Goal: Find contact information: Find contact information

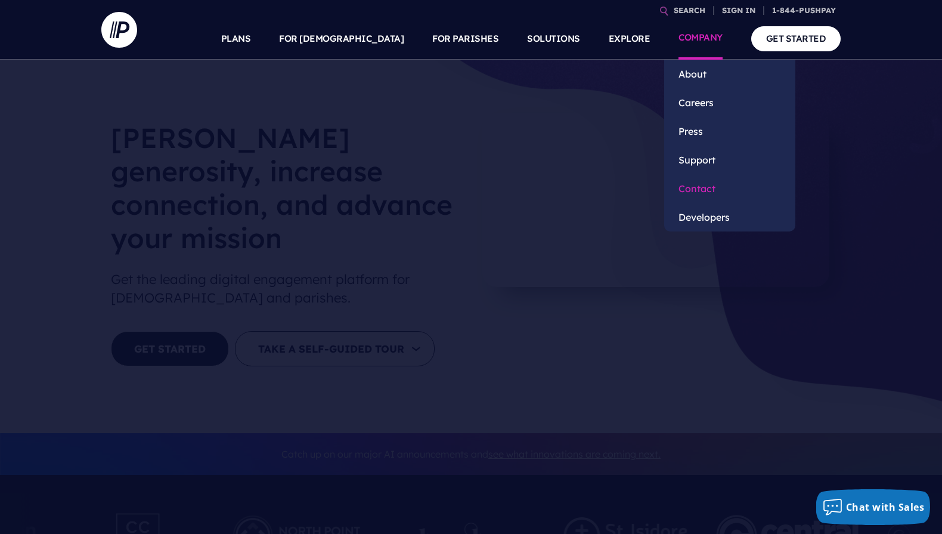
click at [706, 189] on link "Contact" at bounding box center [730, 188] width 131 height 29
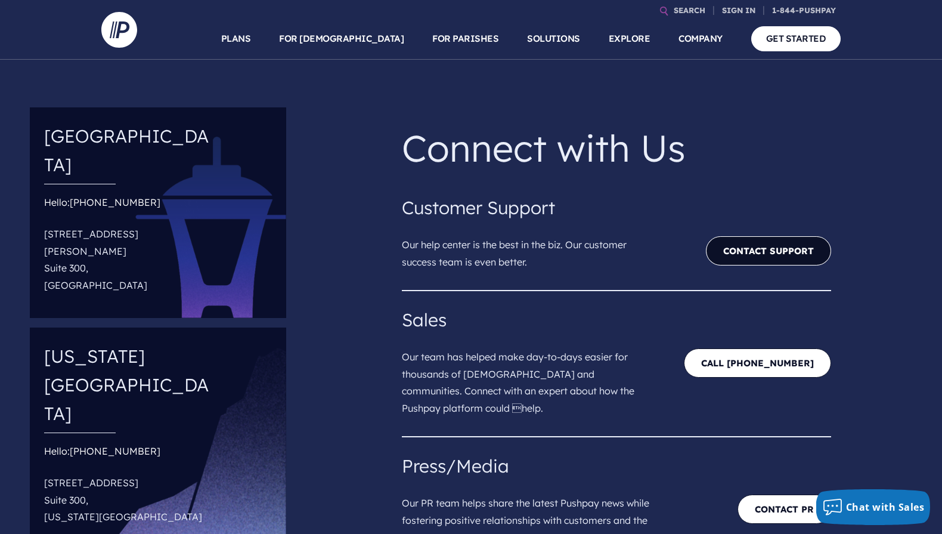
click at [772, 254] on link "Contact Support" at bounding box center [768, 250] width 125 height 29
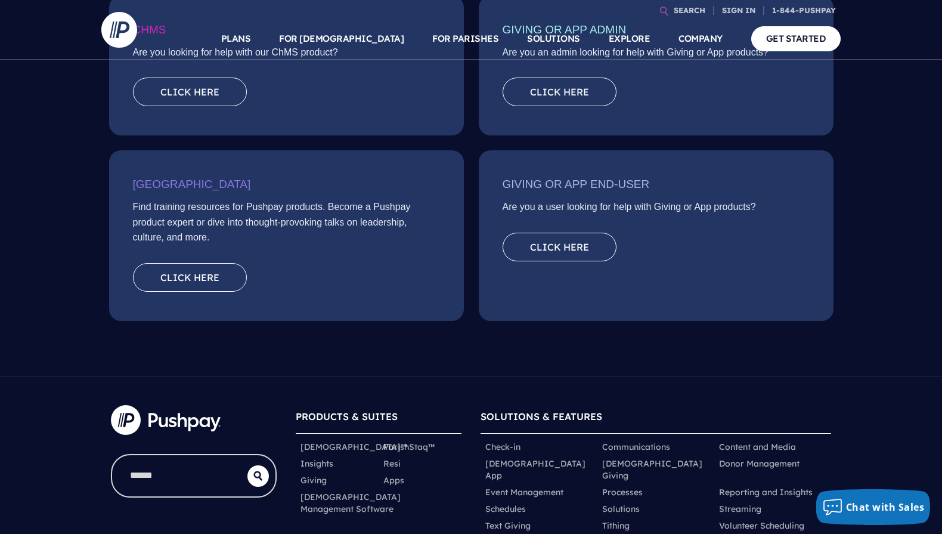
scroll to position [554, 0]
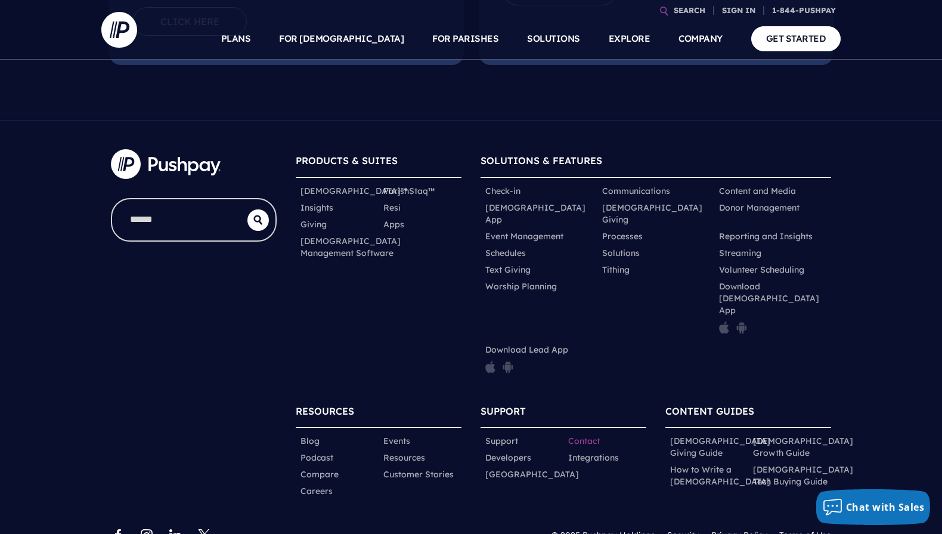
click at [587, 435] on link "Contact" at bounding box center [584, 441] width 32 height 12
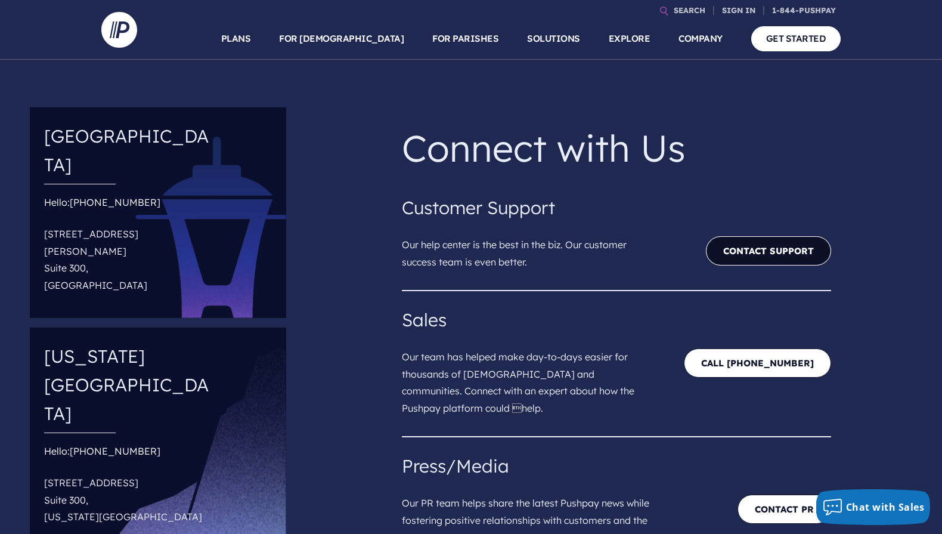
click at [752, 255] on link "Contact Support" at bounding box center [768, 250] width 125 height 29
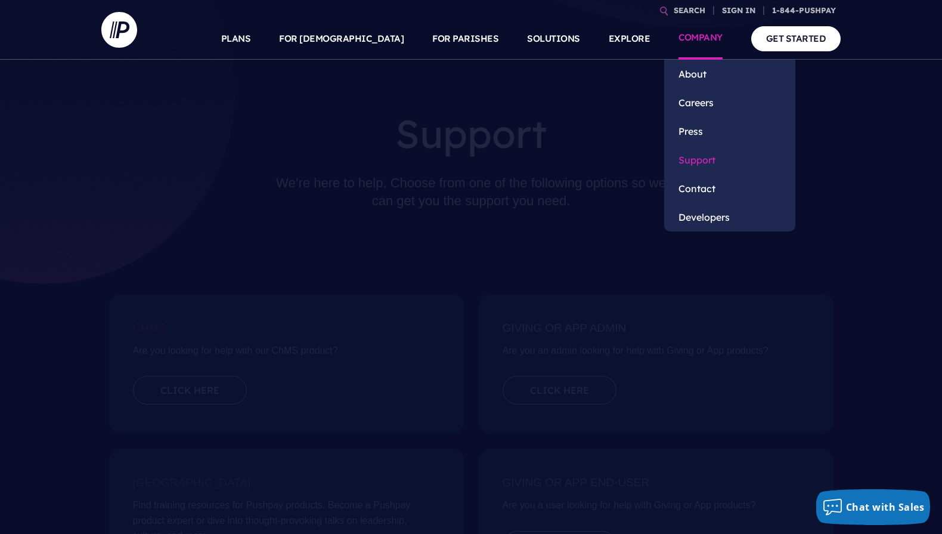
click at [694, 160] on link "Support" at bounding box center [730, 160] width 131 height 29
click at [700, 189] on link "Contact" at bounding box center [730, 188] width 131 height 29
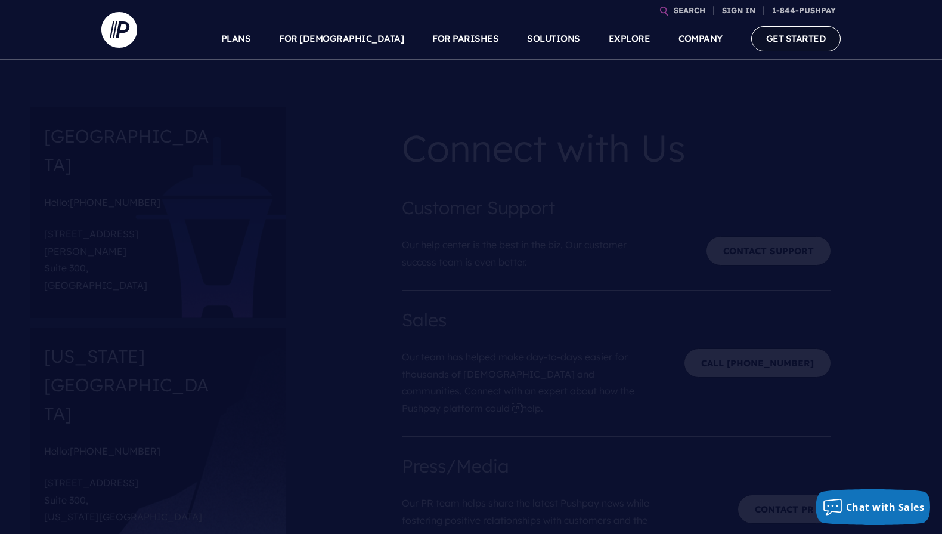
click at [787, 39] on link "GET STARTED" at bounding box center [797, 38] width 90 height 24
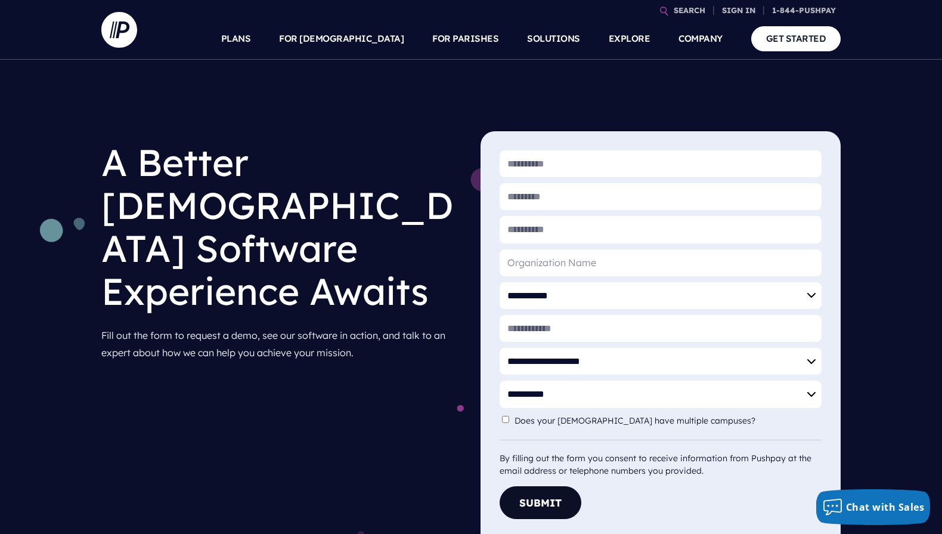
click at [521, 94] on div "**********" at bounding box center [471, 304] width 942 height 488
click at [843, 81] on div "**********" at bounding box center [471, 304] width 942 height 488
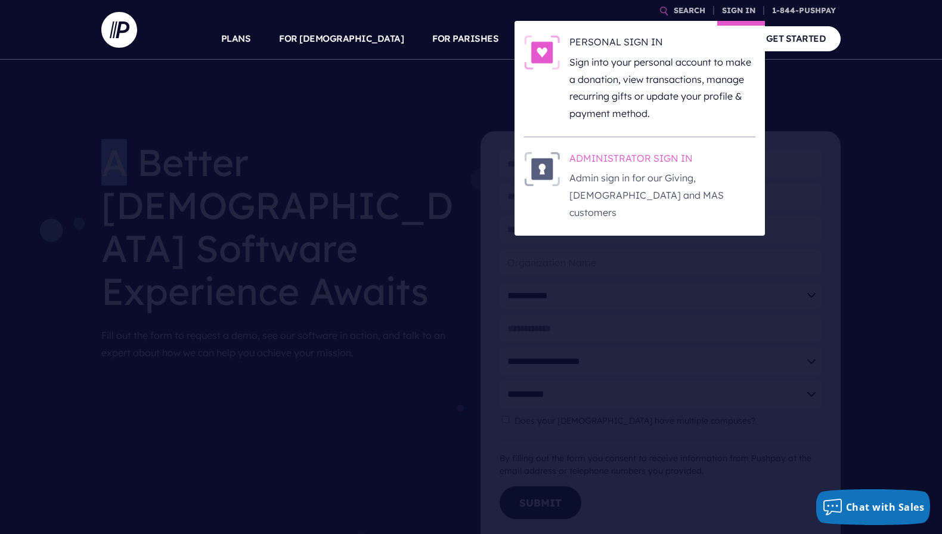
click at [672, 157] on h6 "ADMINISTRATOR SIGN IN" at bounding box center [663, 161] width 186 height 18
